Goal: Book appointment/travel/reservation

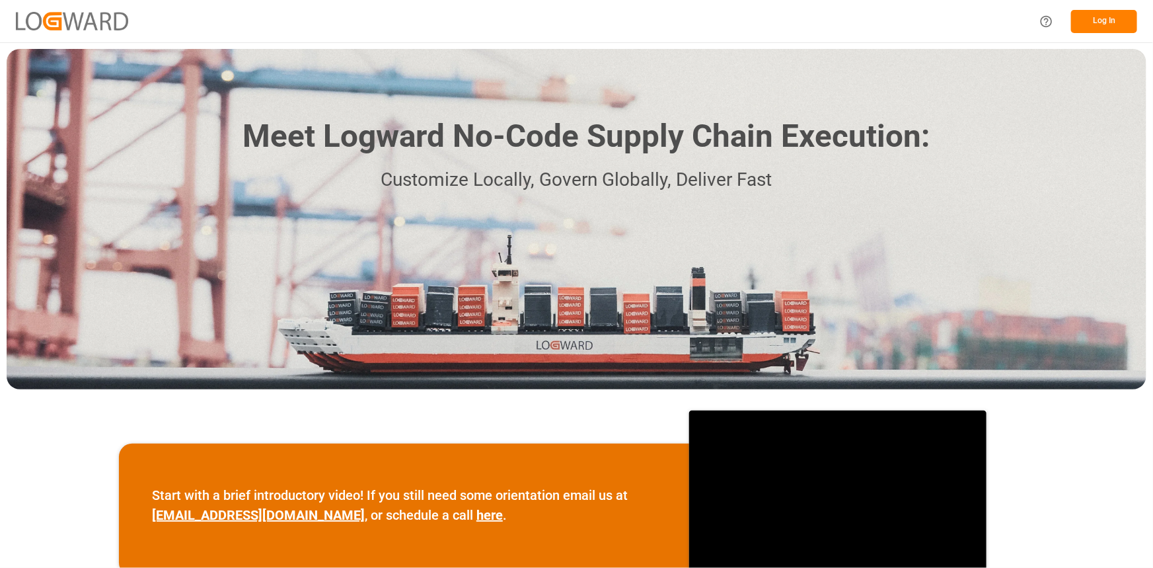
click at [1110, 20] on button "Log In" at bounding box center [1104, 21] width 66 height 23
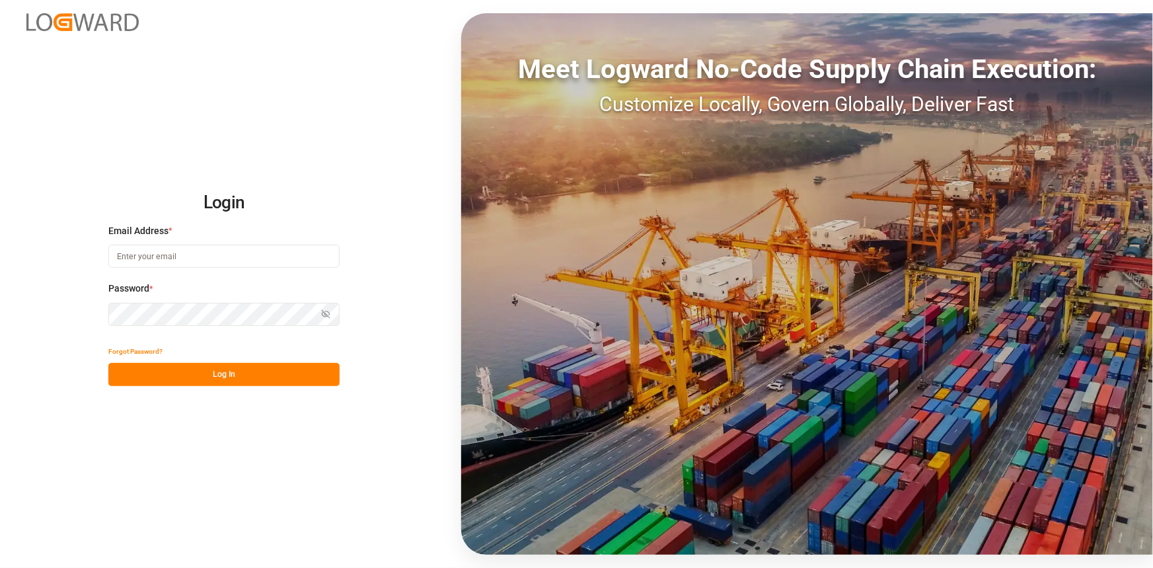
type input "[EMAIL_ADDRESS][DOMAIN_NAME]"
click at [294, 378] on button "Log In" at bounding box center [223, 374] width 231 height 23
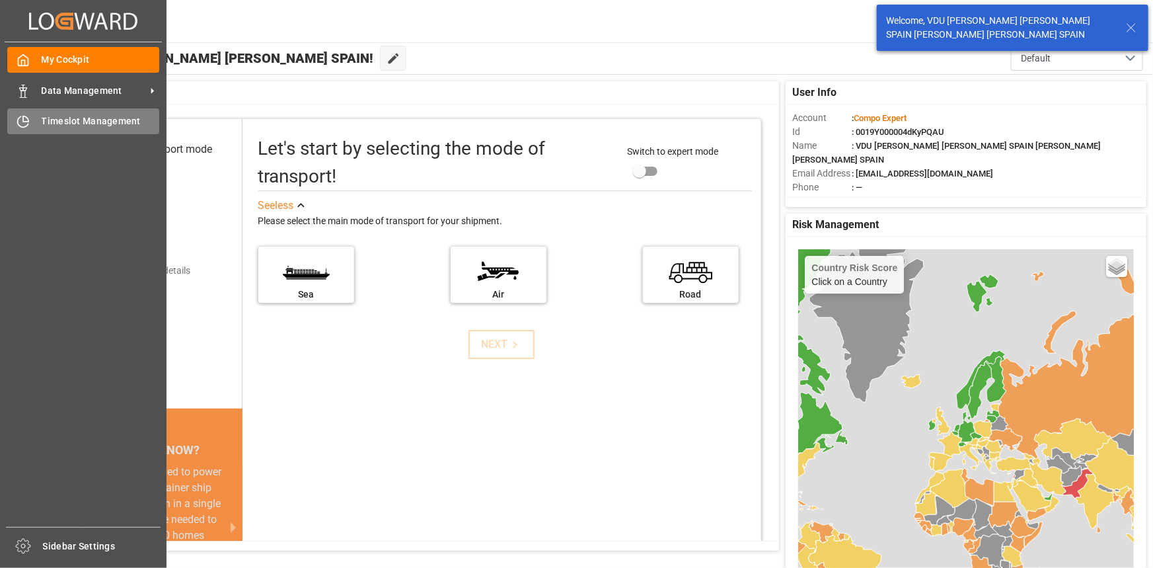
click at [71, 114] on div "Timeslot Management Timeslot Management" at bounding box center [83, 121] width 152 height 26
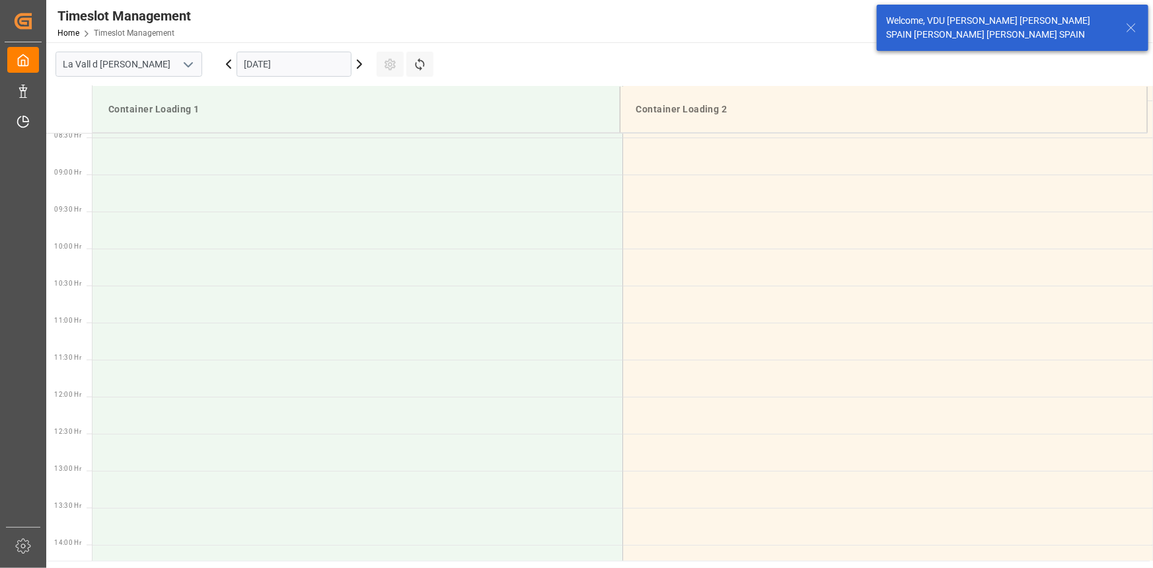
click at [295, 66] on input "[DATE]" at bounding box center [294, 64] width 115 height 25
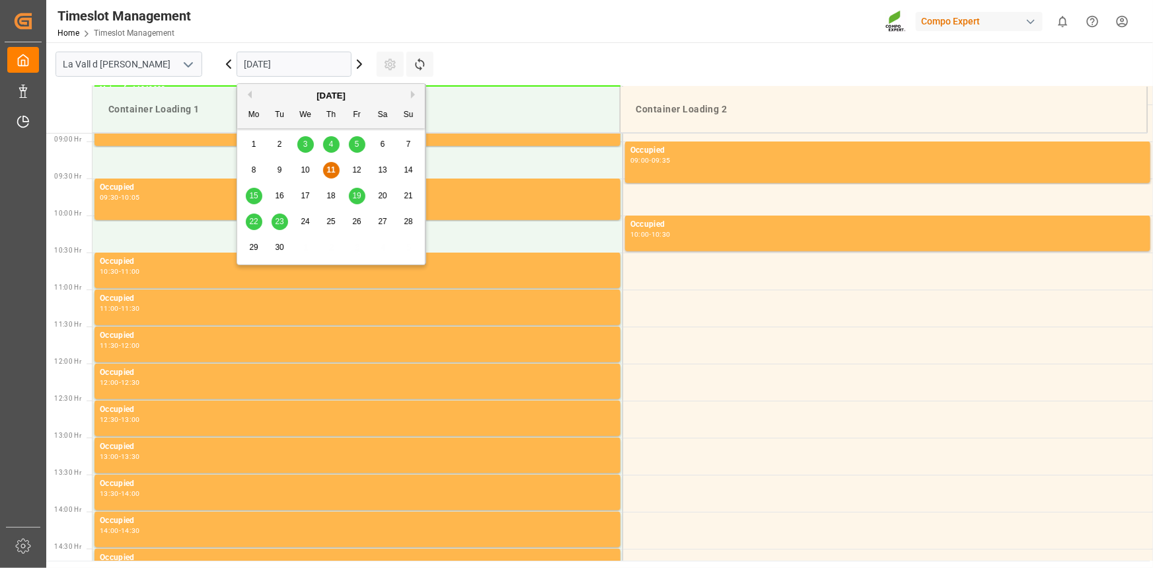
click at [258, 200] on div "15" at bounding box center [254, 196] width 17 height 16
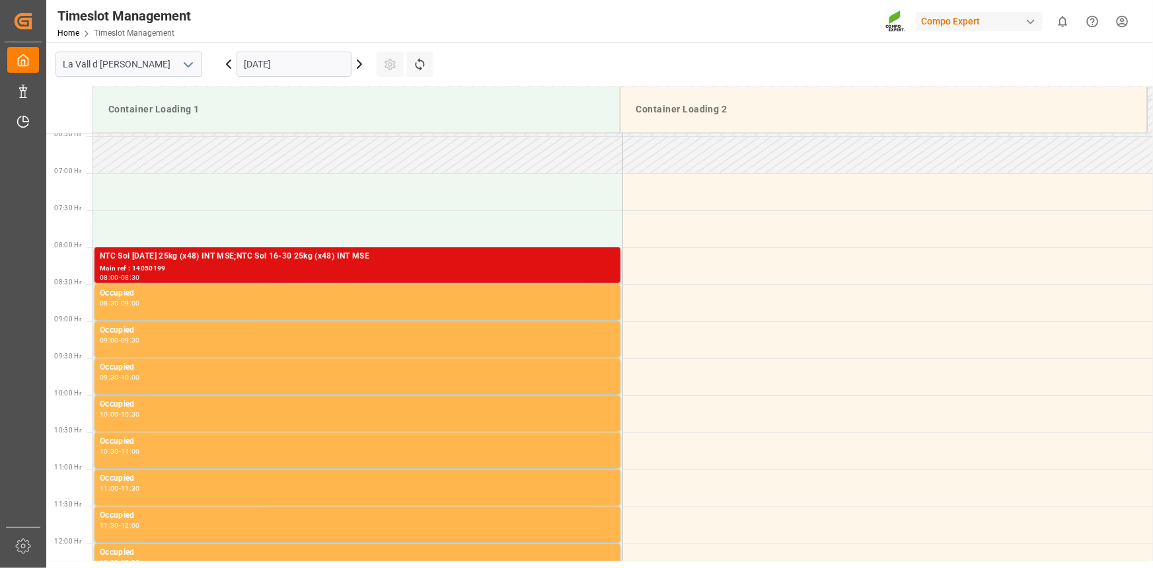
scroll to position [477, 0]
click at [198, 257] on div "NTC Sol [DATE] 25kg (x48) INT MSE;NTC Sol 16-30 25kg (x48) INT MSE" at bounding box center [357, 256] width 515 height 13
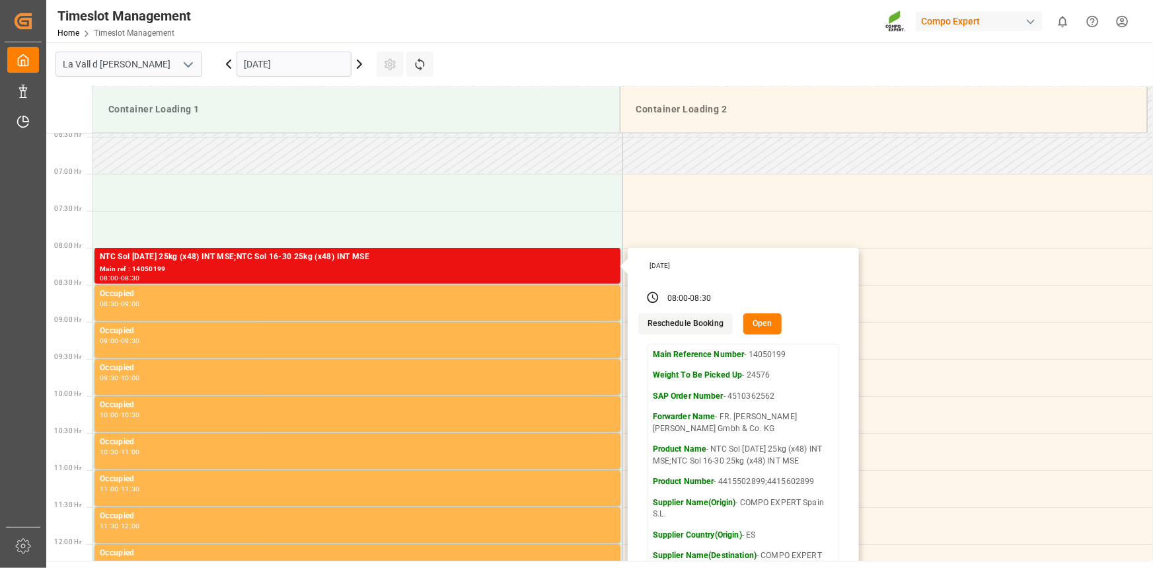
click at [291, 55] on input "[DATE]" at bounding box center [294, 64] width 115 height 25
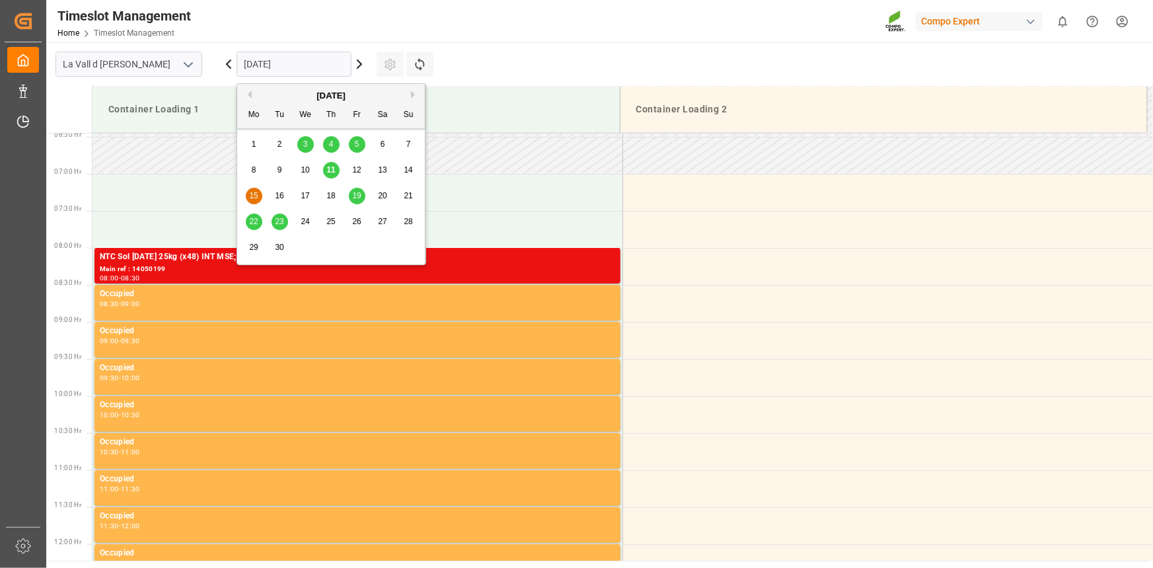
click at [277, 195] on span "16" at bounding box center [279, 195] width 9 height 9
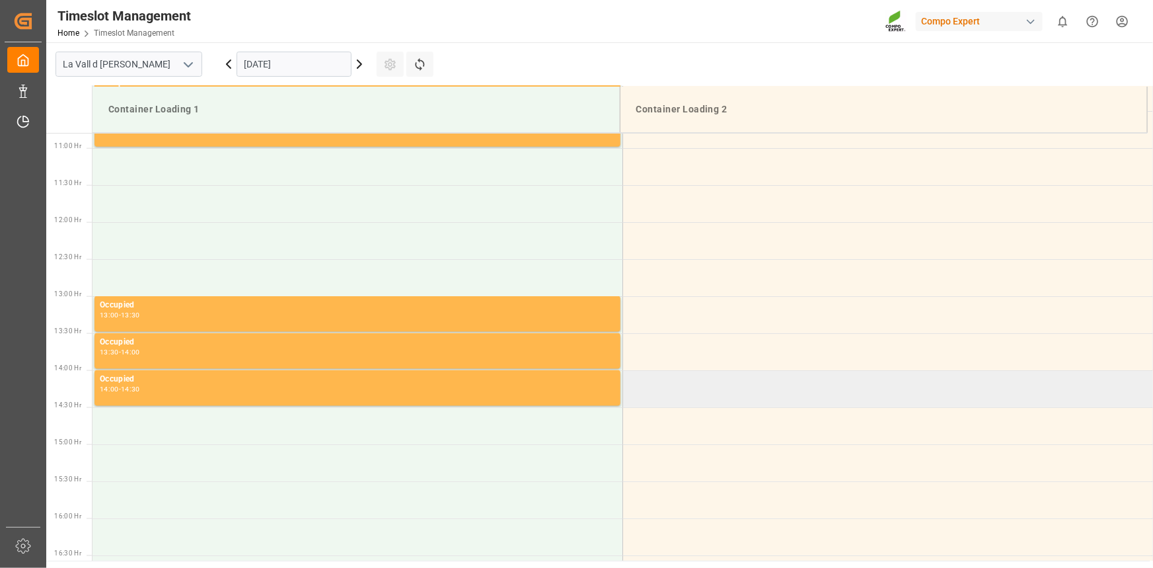
scroll to position [778, 0]
